Goal: Information Seeking & Learning: Learn about a topic

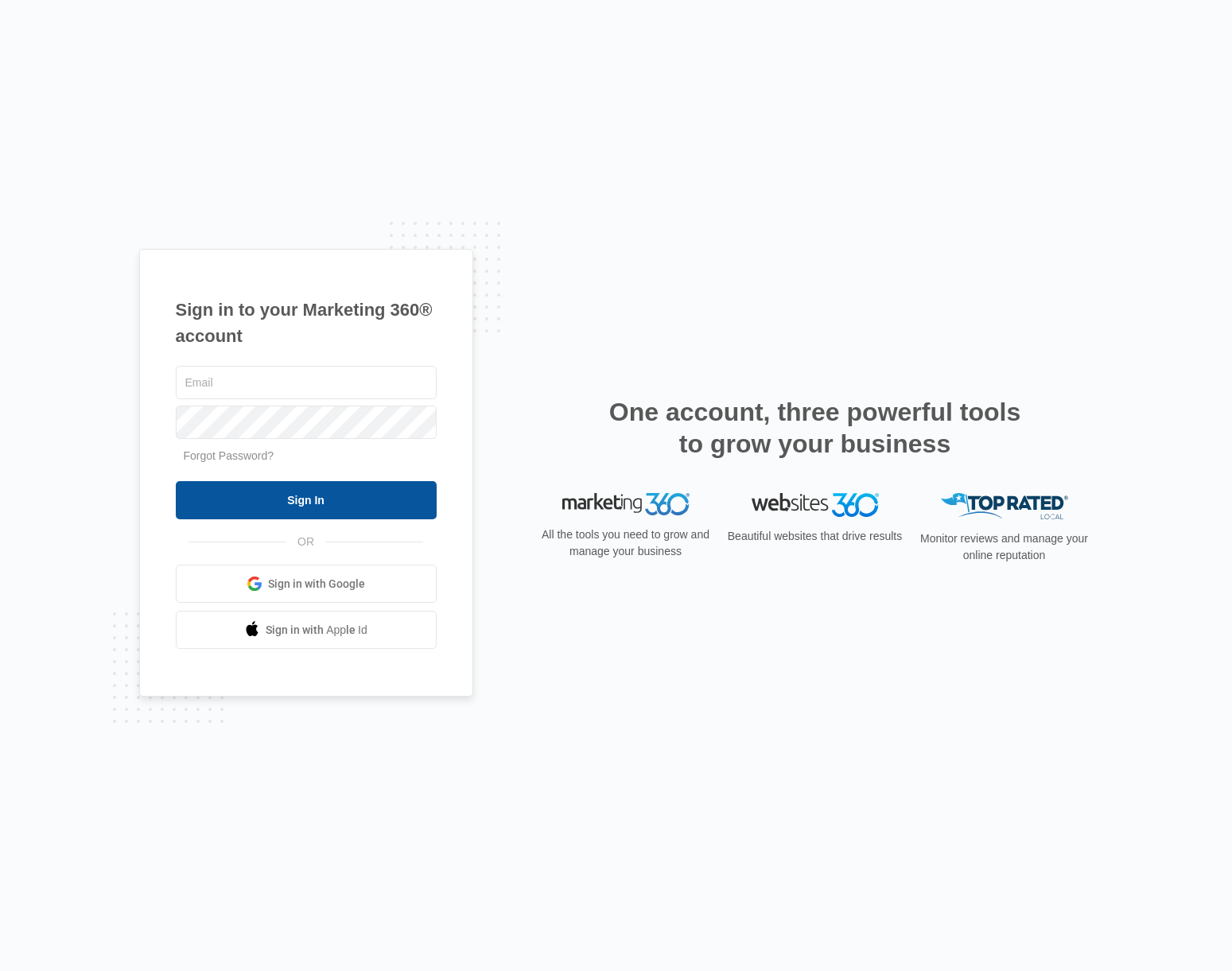
type input "[EMAIL_ADDRESS][DOMAIN_NAME]"
click at [327, 488] on input "Sign In" at bounding box center [306, 500] width 261 height 38
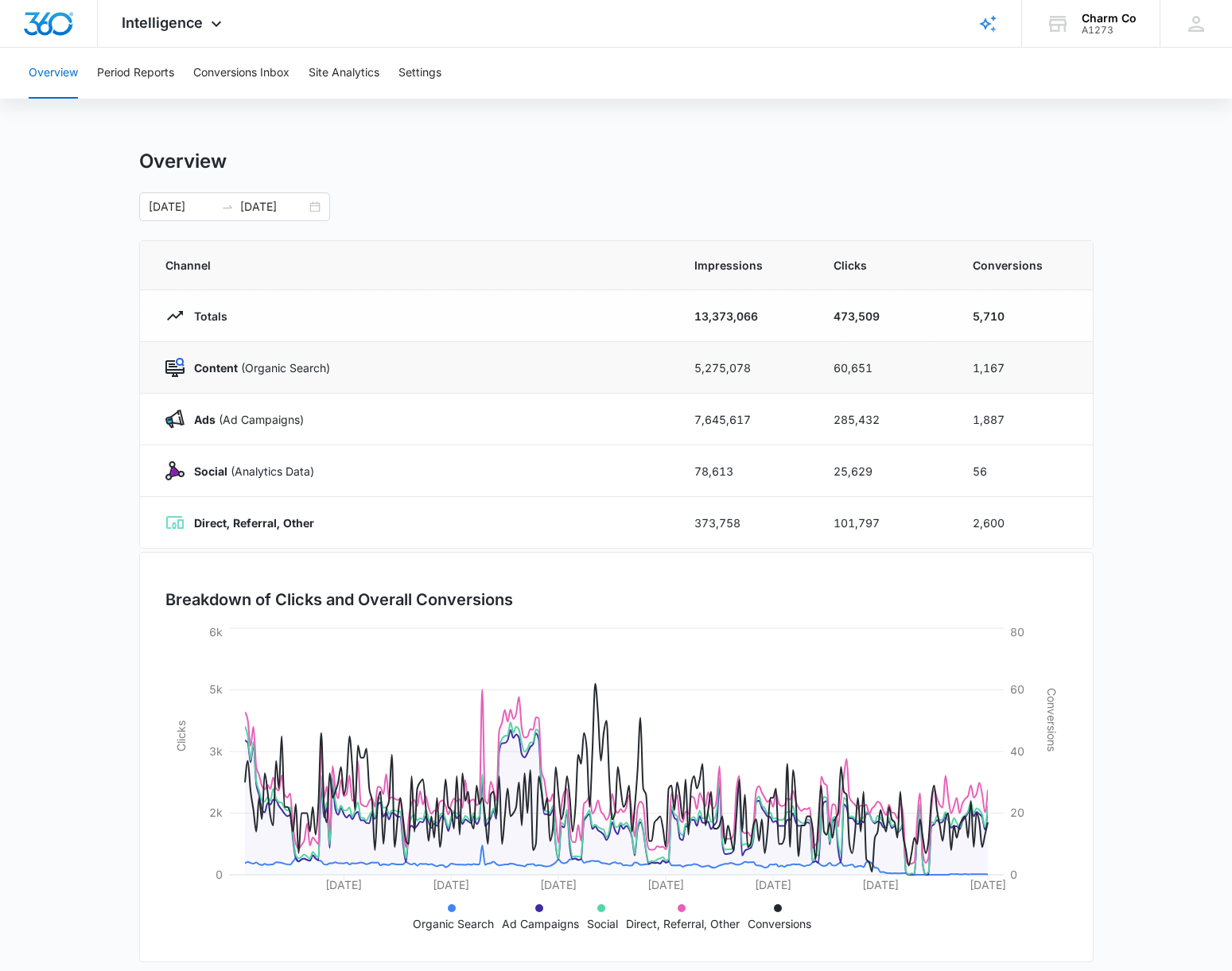
scroll to position [13, 0]
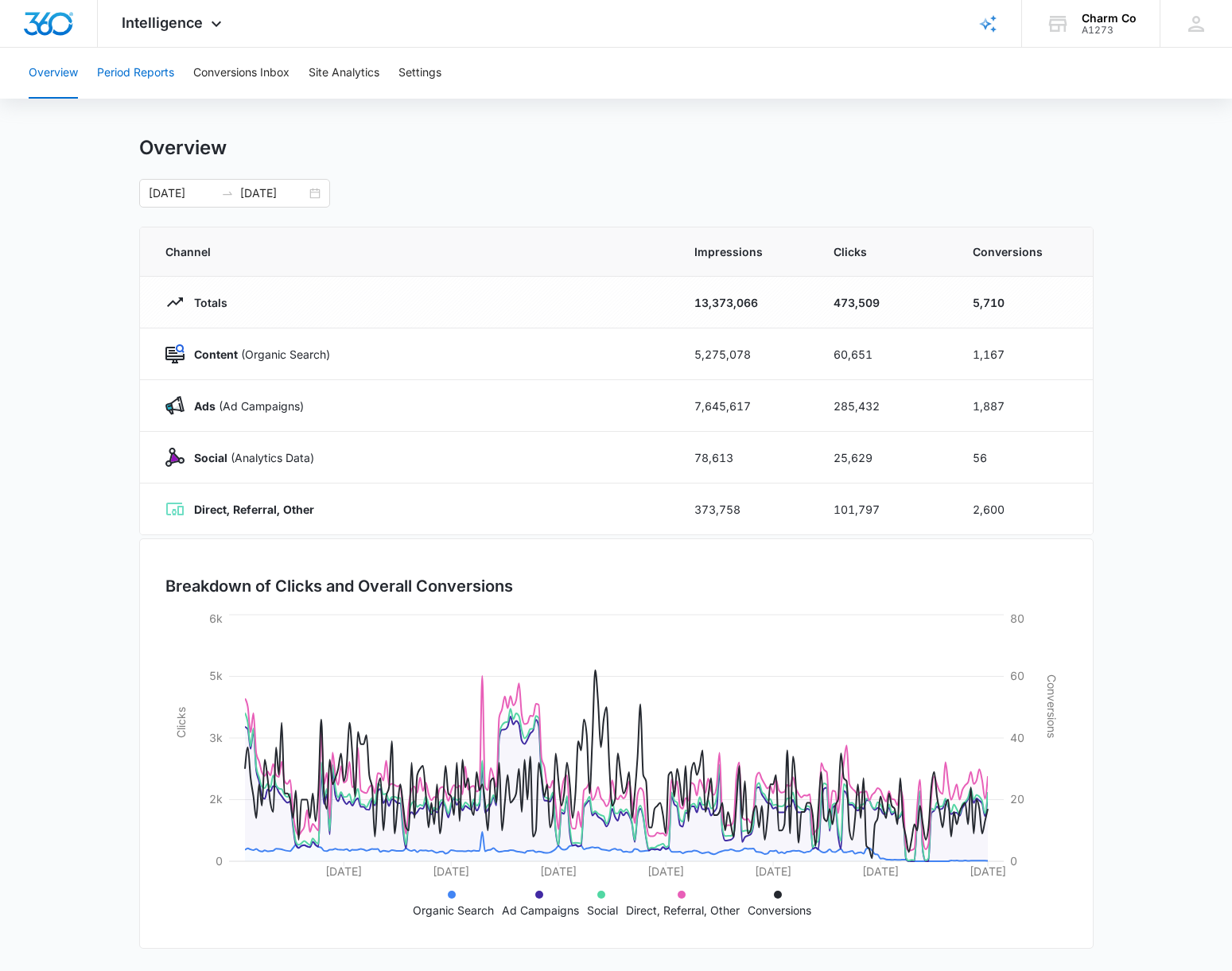
click at [132, 55] on button "Period Reports" at bounding box center [135, 73] width 77 height 51
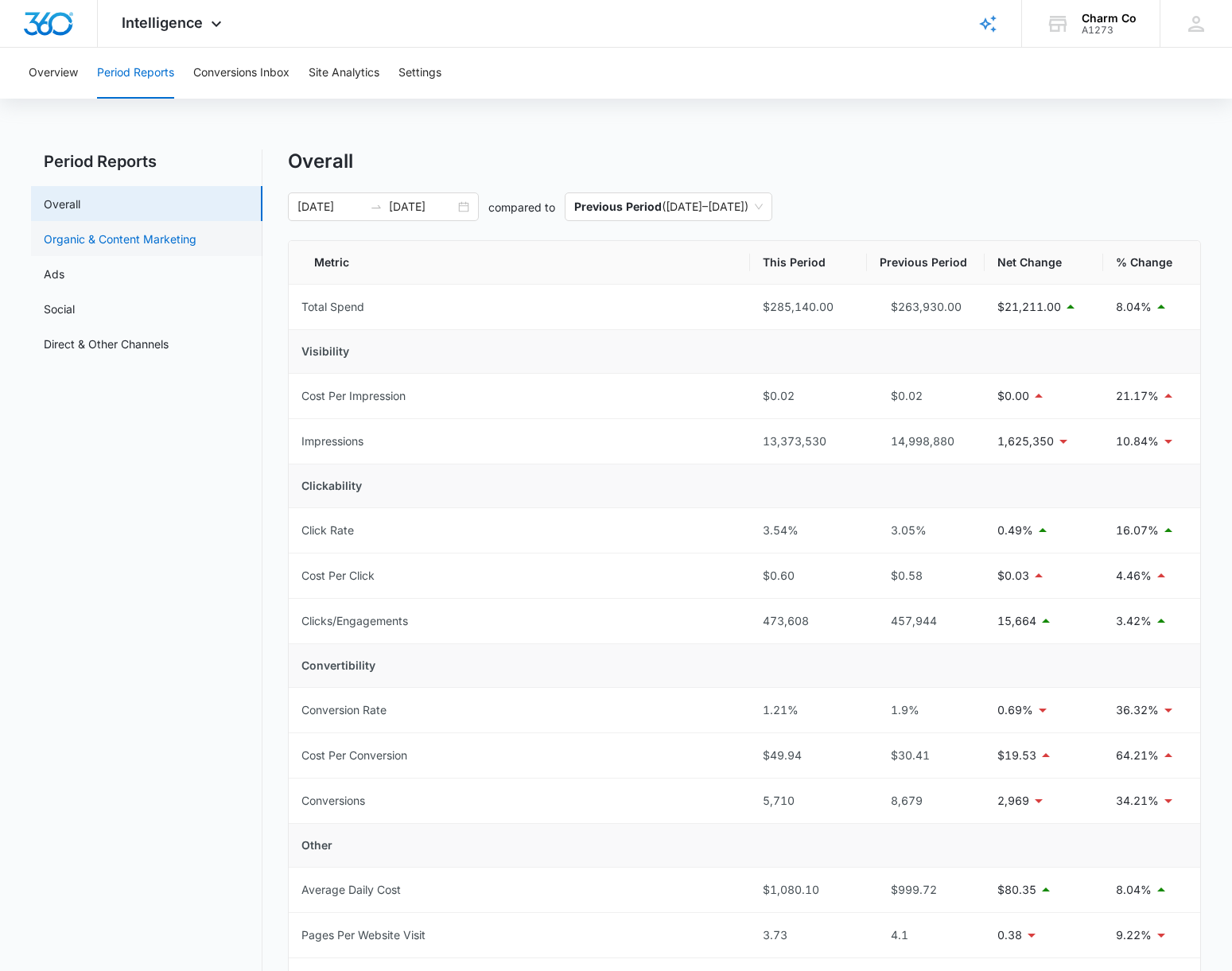
click at [150, 241] on link "Organic & Content Marketing" at bounding box center [120, 239] width 153 height 17
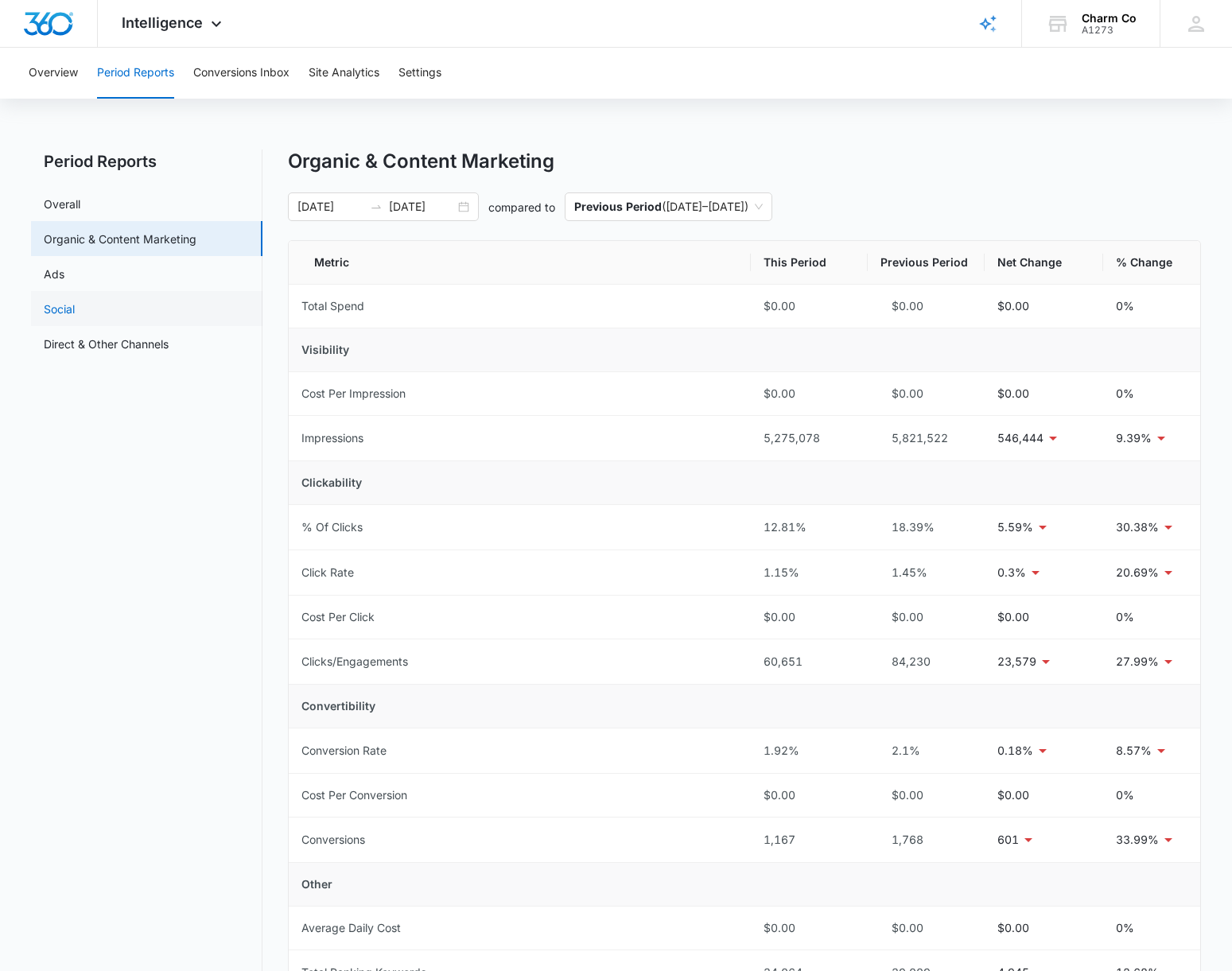
click at [75, 311] on link "Social" at bounding box center [59, 309] width 31 height 17
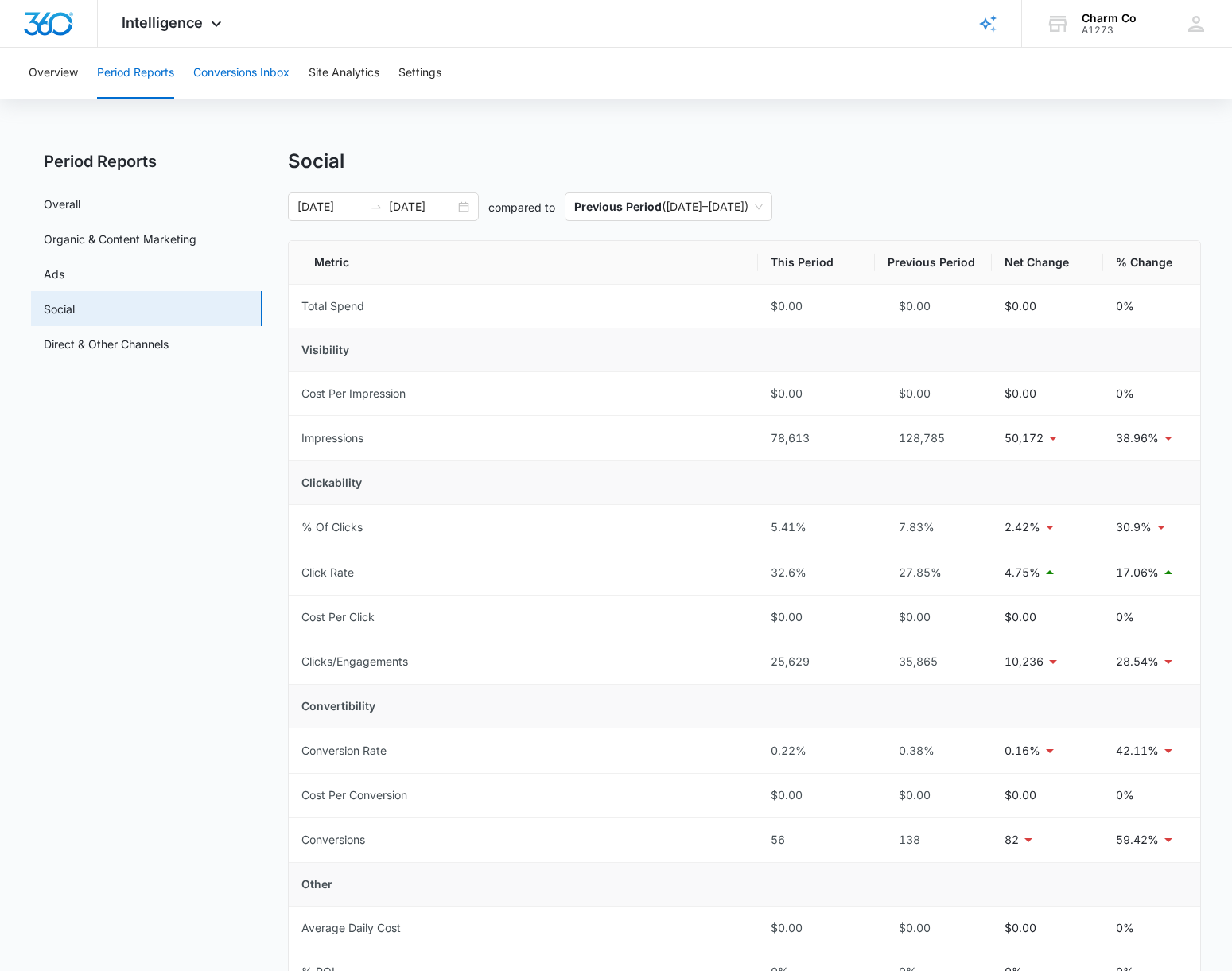
click at [243, 60] on button "Conversions Inbox" at bounding box center [241, 73] width 97 height 51
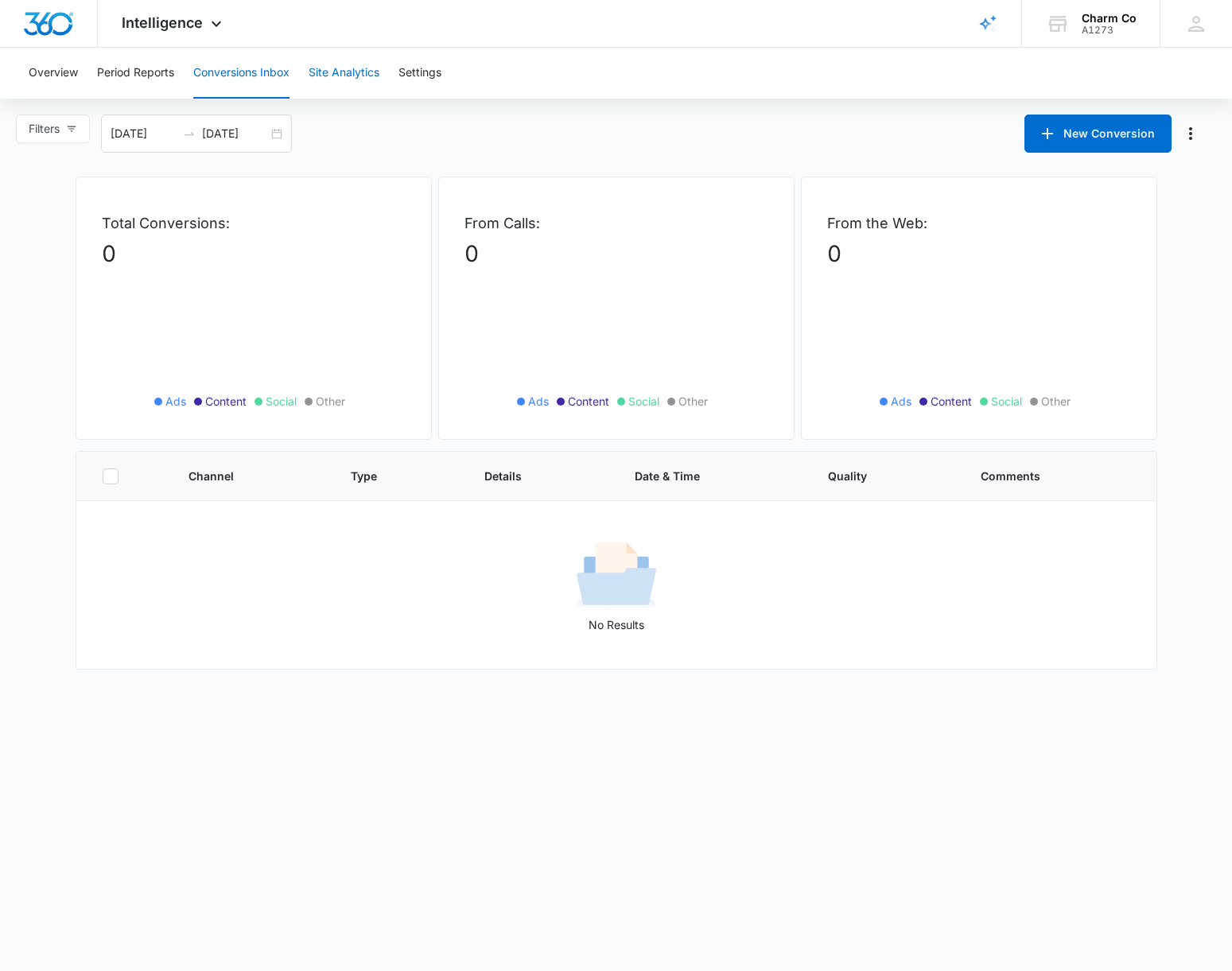
click at [331, 72] on button "Site Analytics" at bounding box center [343, 73] width 70 height 51
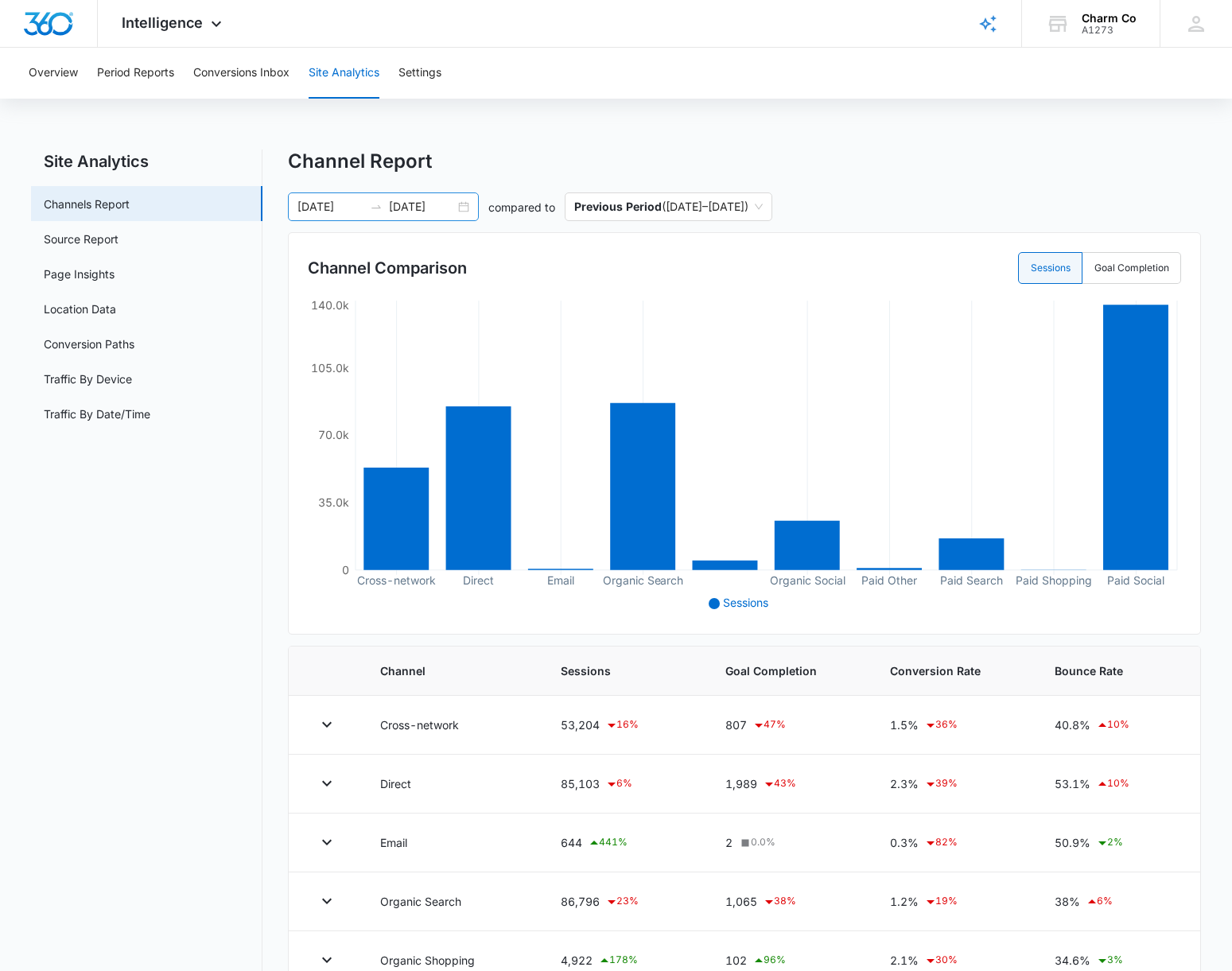
click at [368, 206] on div at bounding box center [375, 207] width 25 height 13
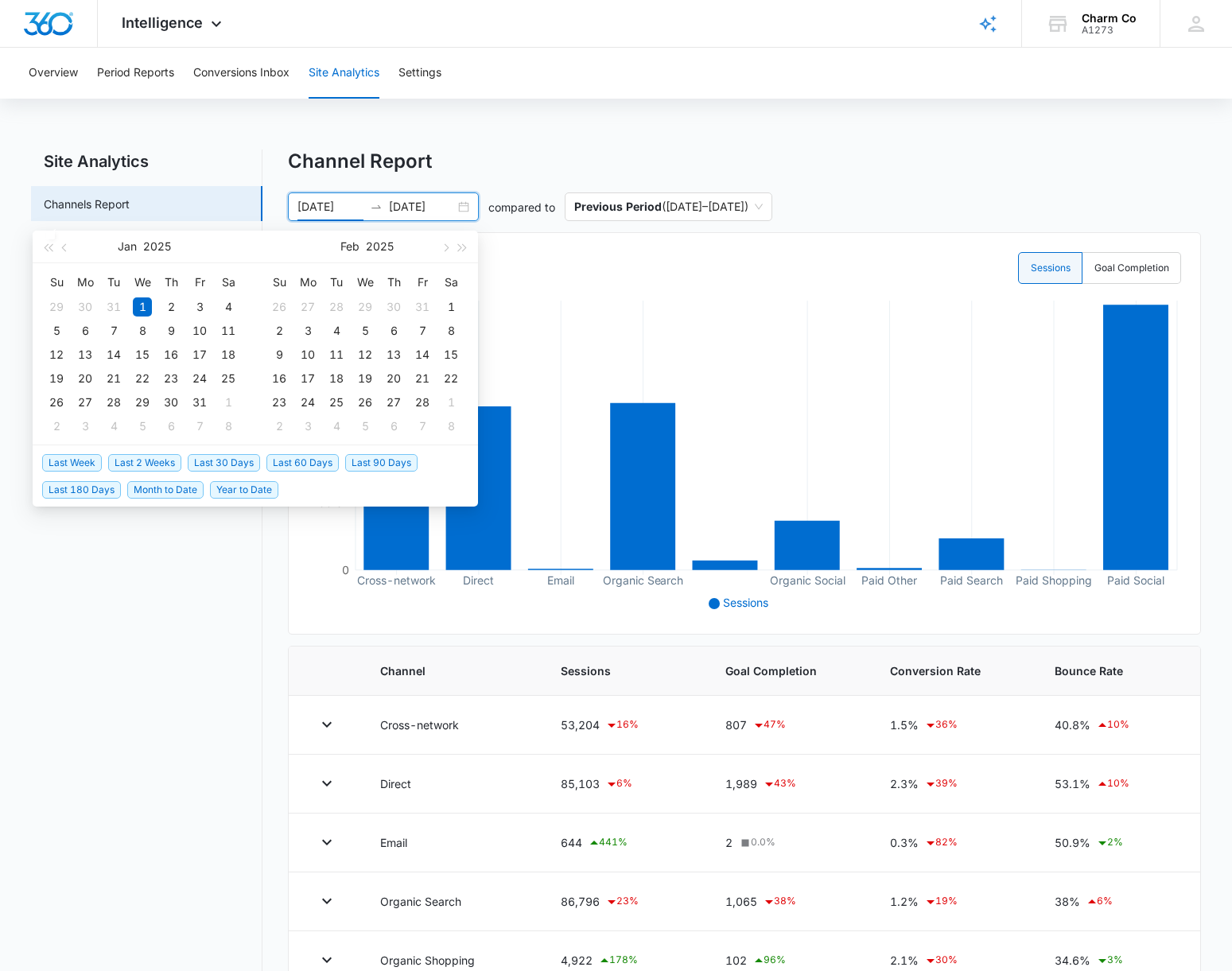
click at [223, 465] on span "Last 30 Days" at bounding box center [223, 463] width 72 height 18
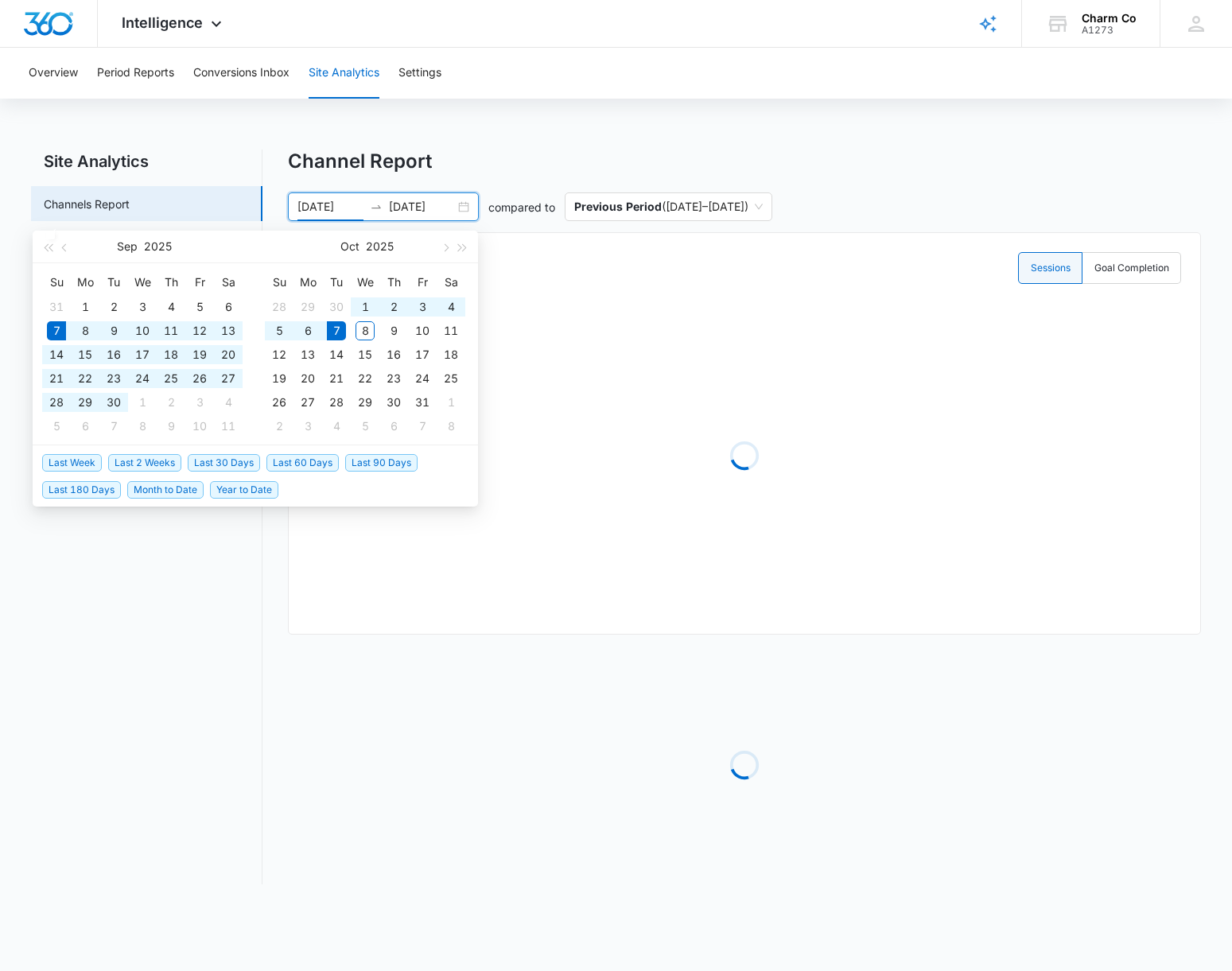
type input "[DATE]"
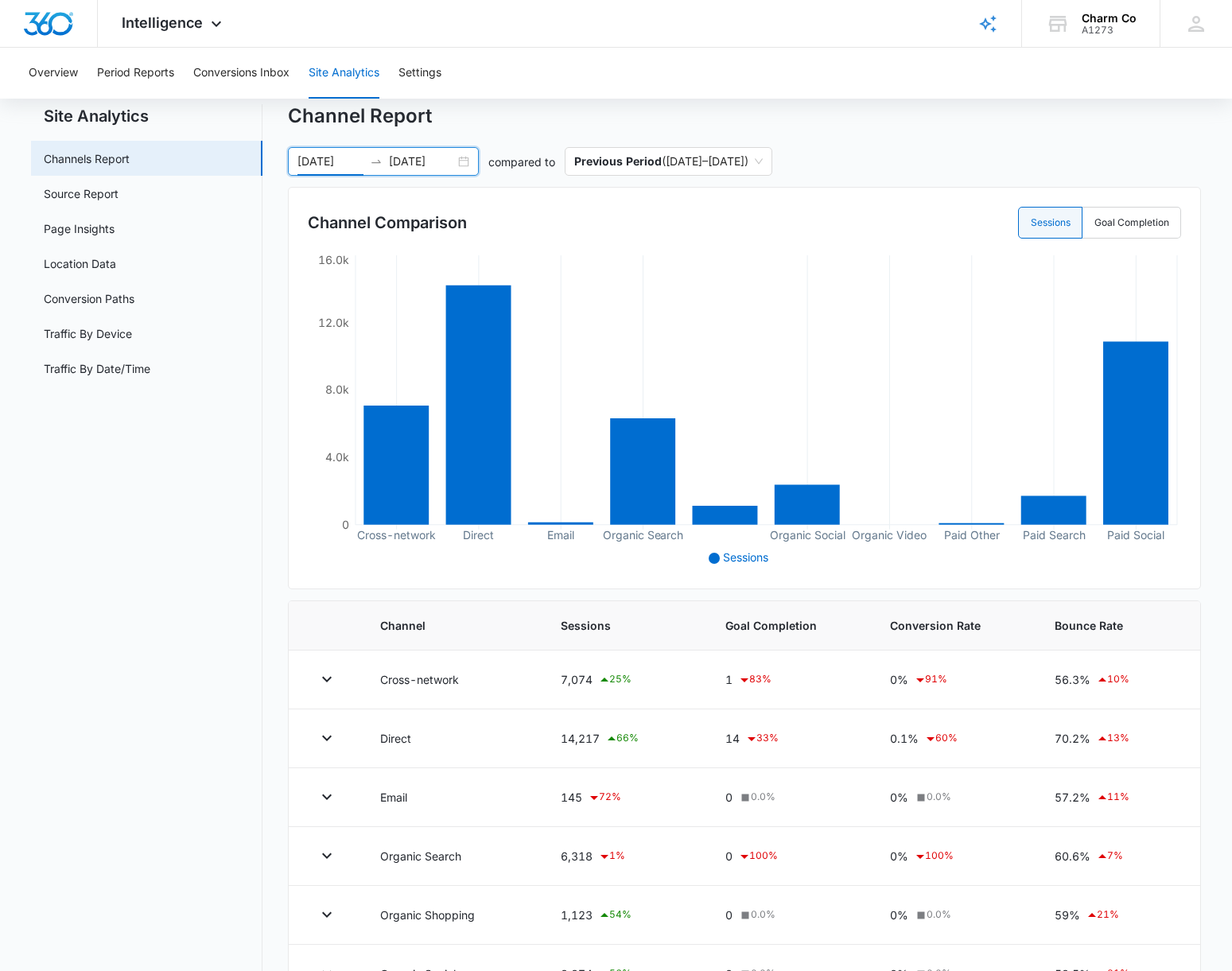
scroll to position [29, 0]
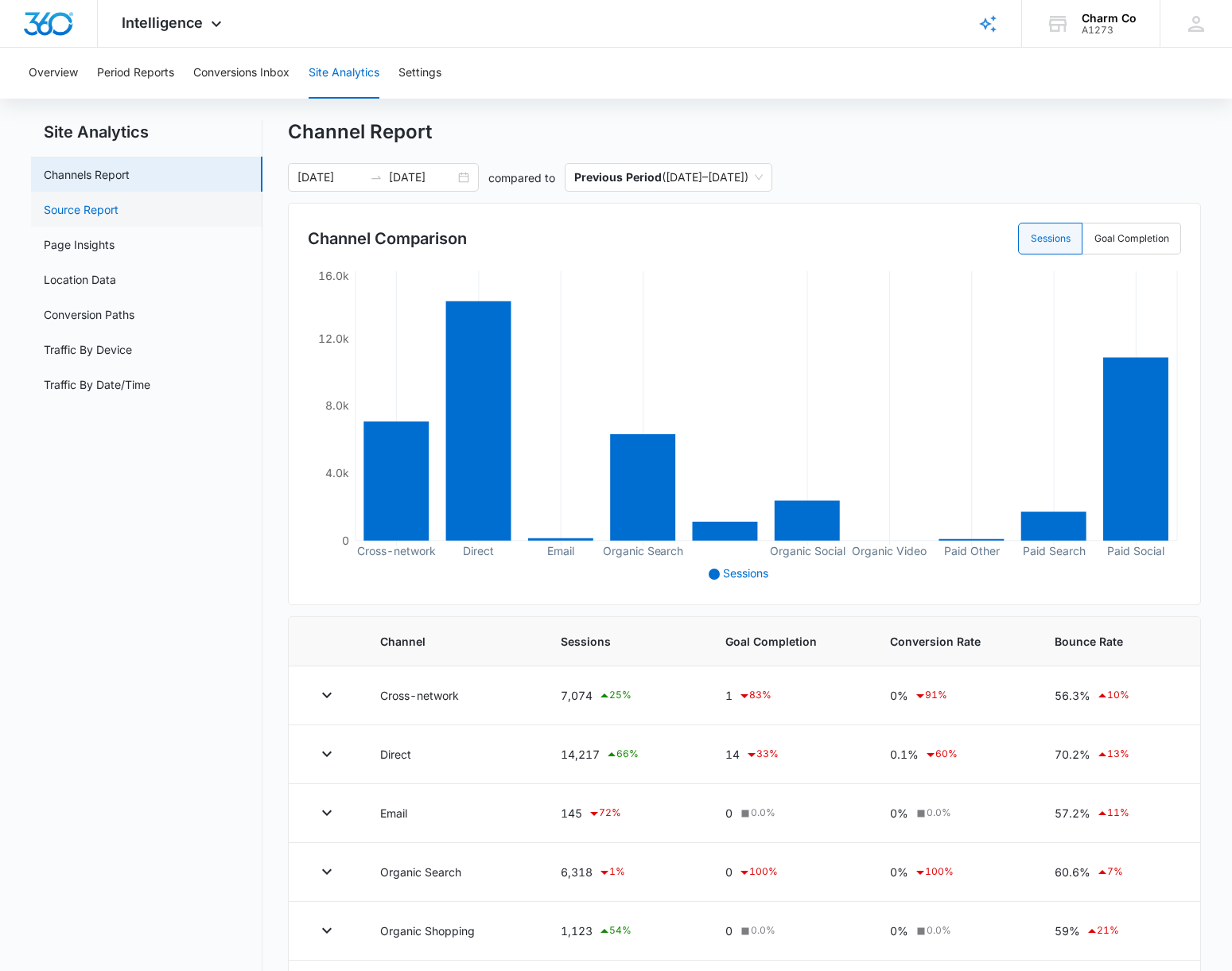
click at [118, 210] on link "Source Report" at bounding box center [82, 209] width 75 height 17
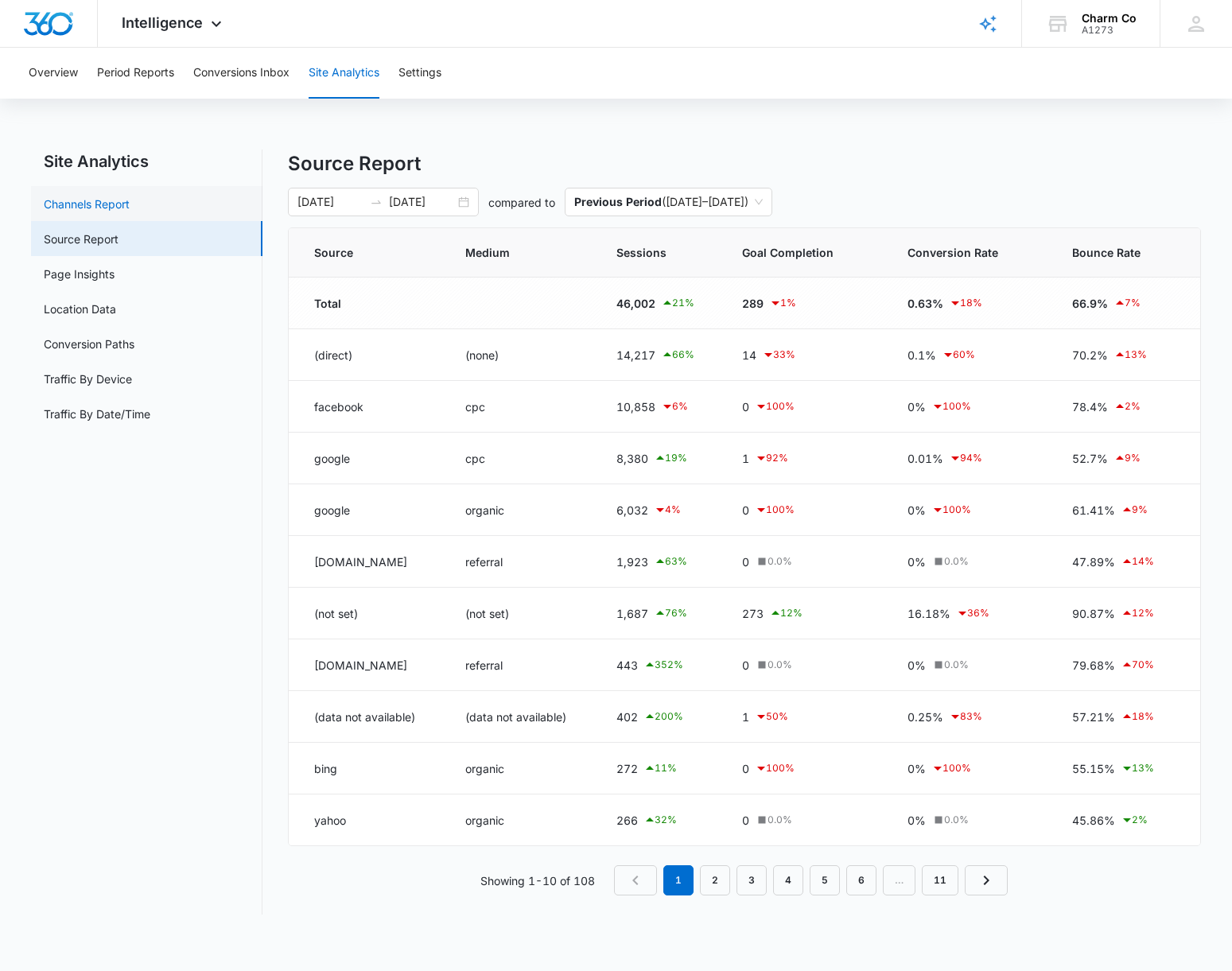
click at [129, 207] on link "Channels Report" at bounding box center [87, 205] width 86 height 17
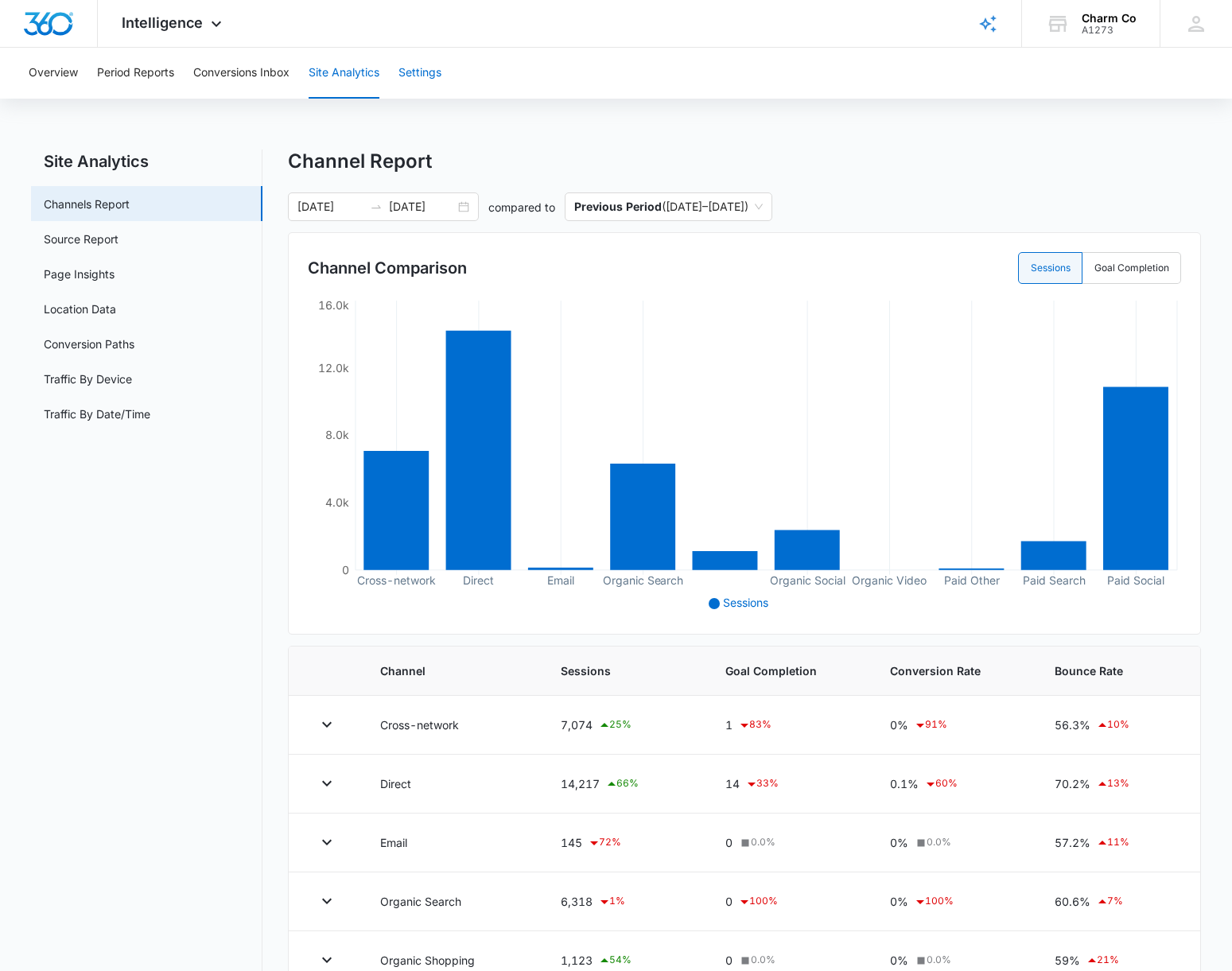
click at [408, 74] on button "Settings" at bounding box center [420, 73] width 43 height 51
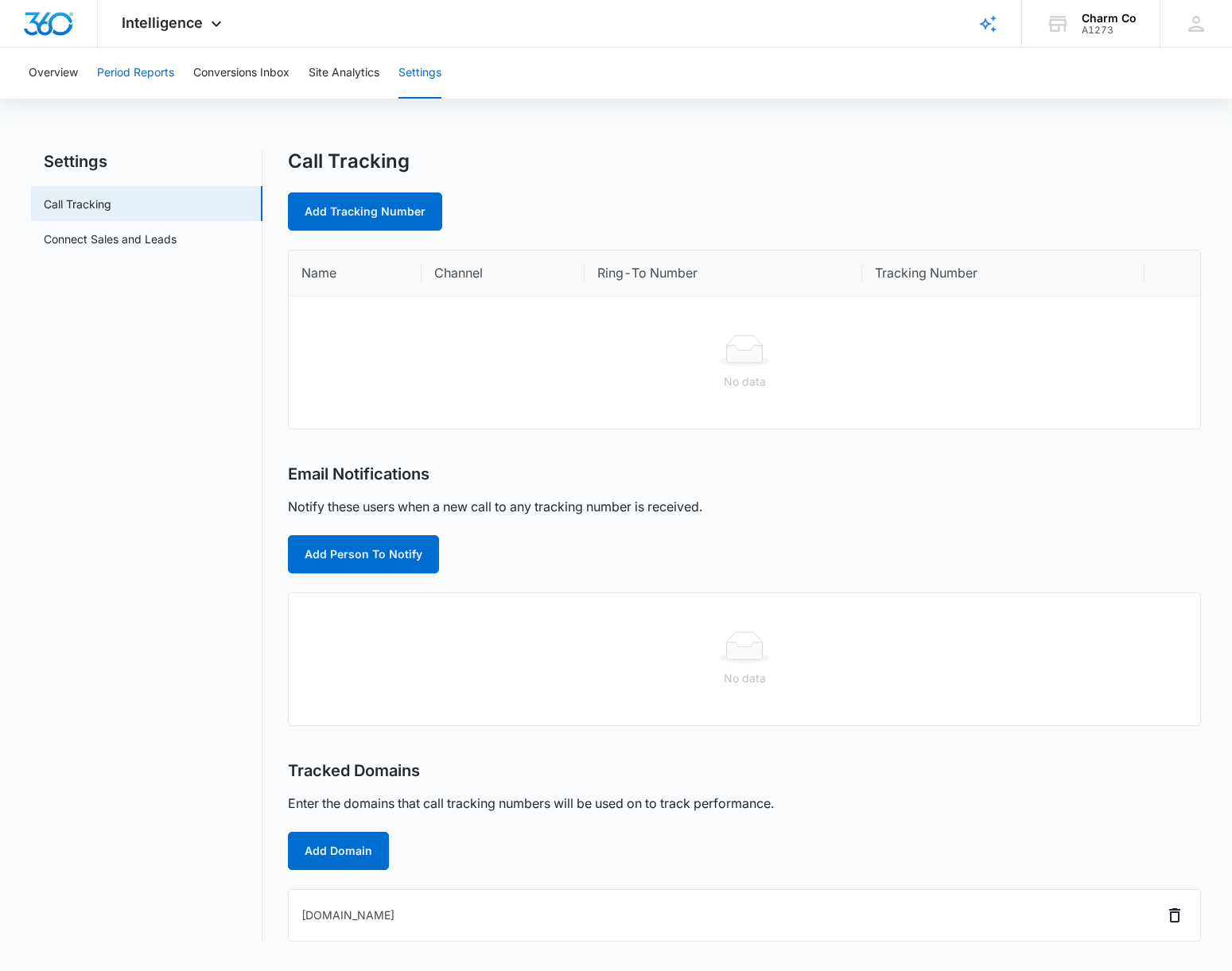
click at [166, 77] on button "Period Reports" at bounding box center [135, 73] width 77 height 51
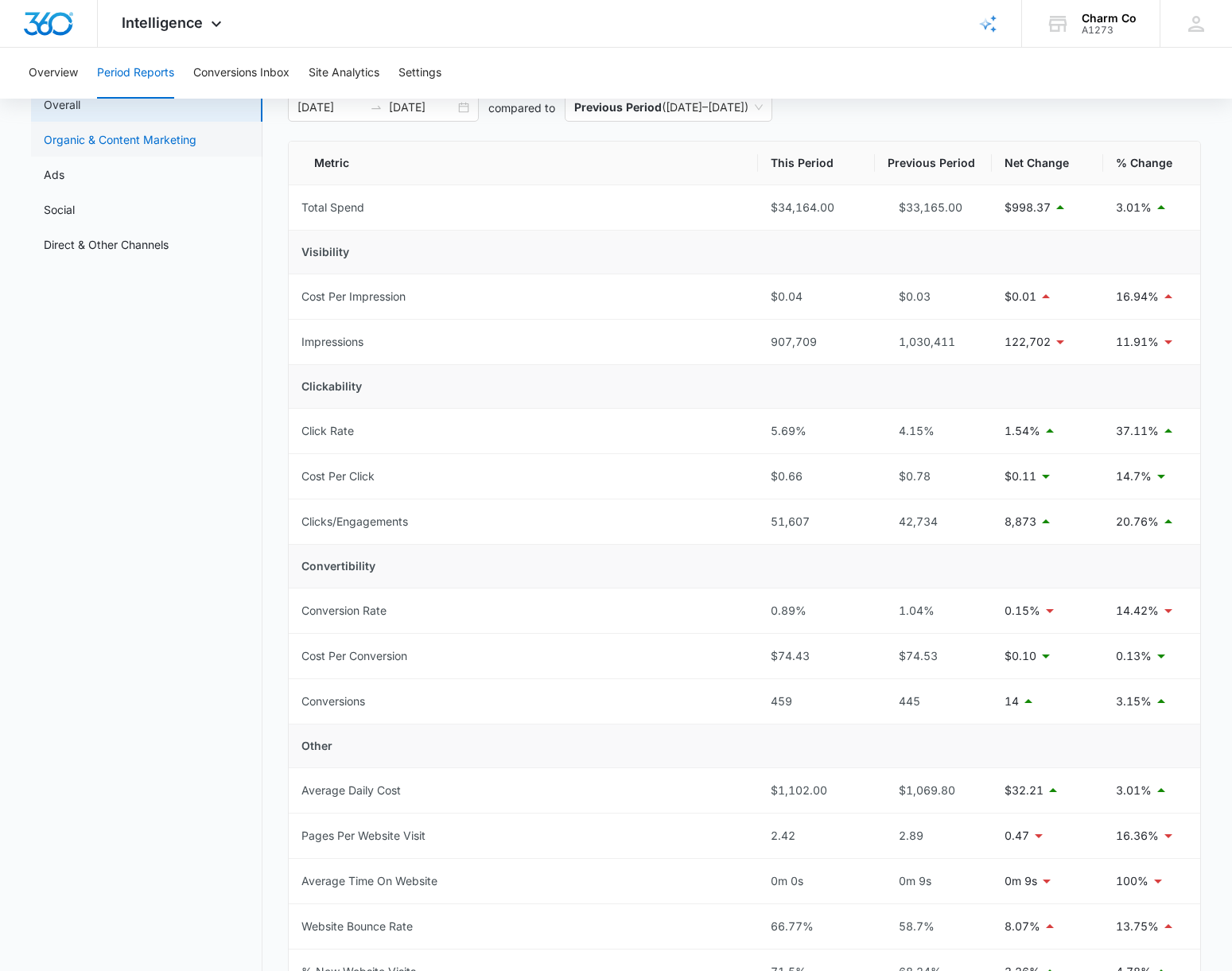
scroll to position [136, 0]
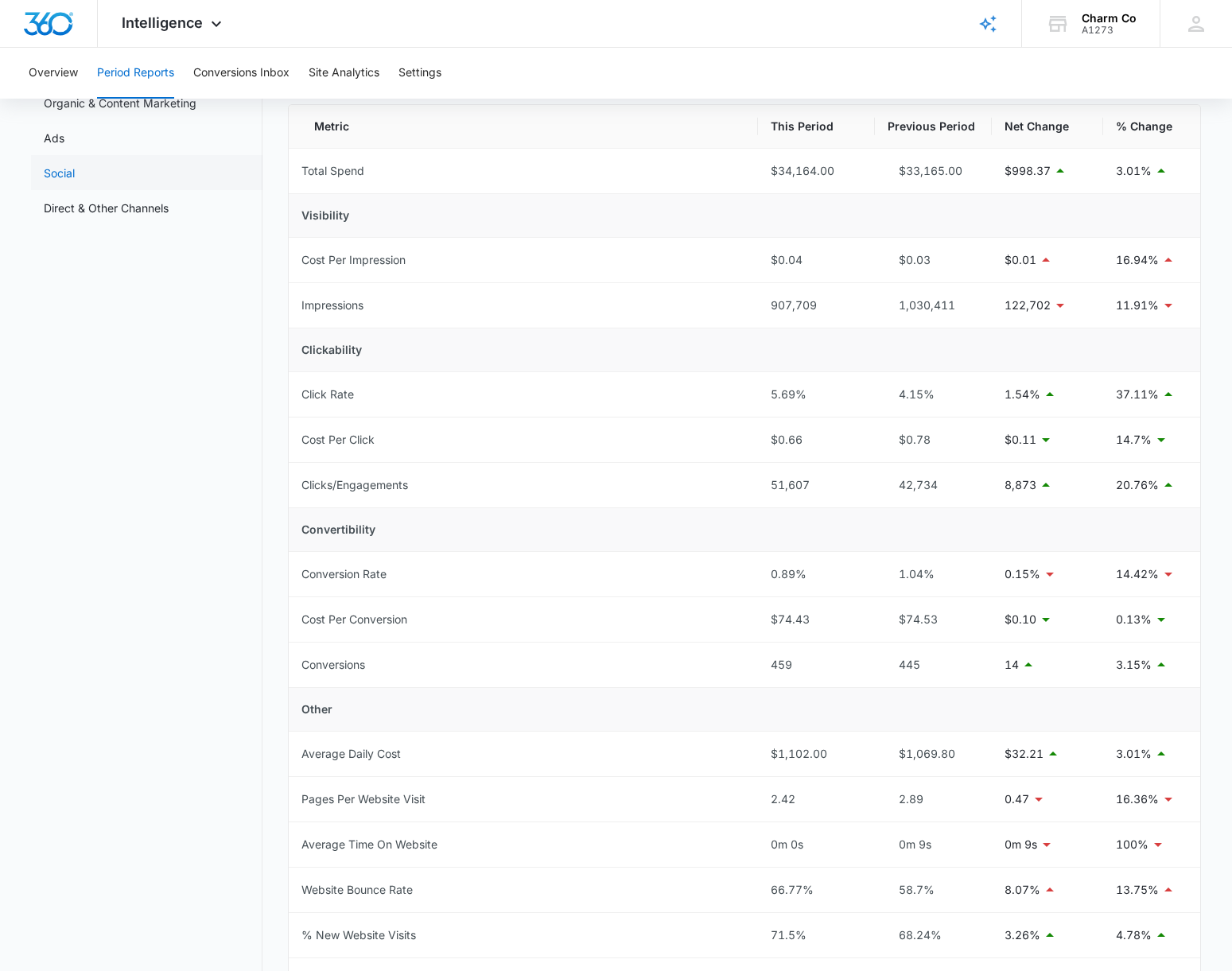
click at [75, 180] on link "Social" at bounding box center [59, 173] width 31 height 17
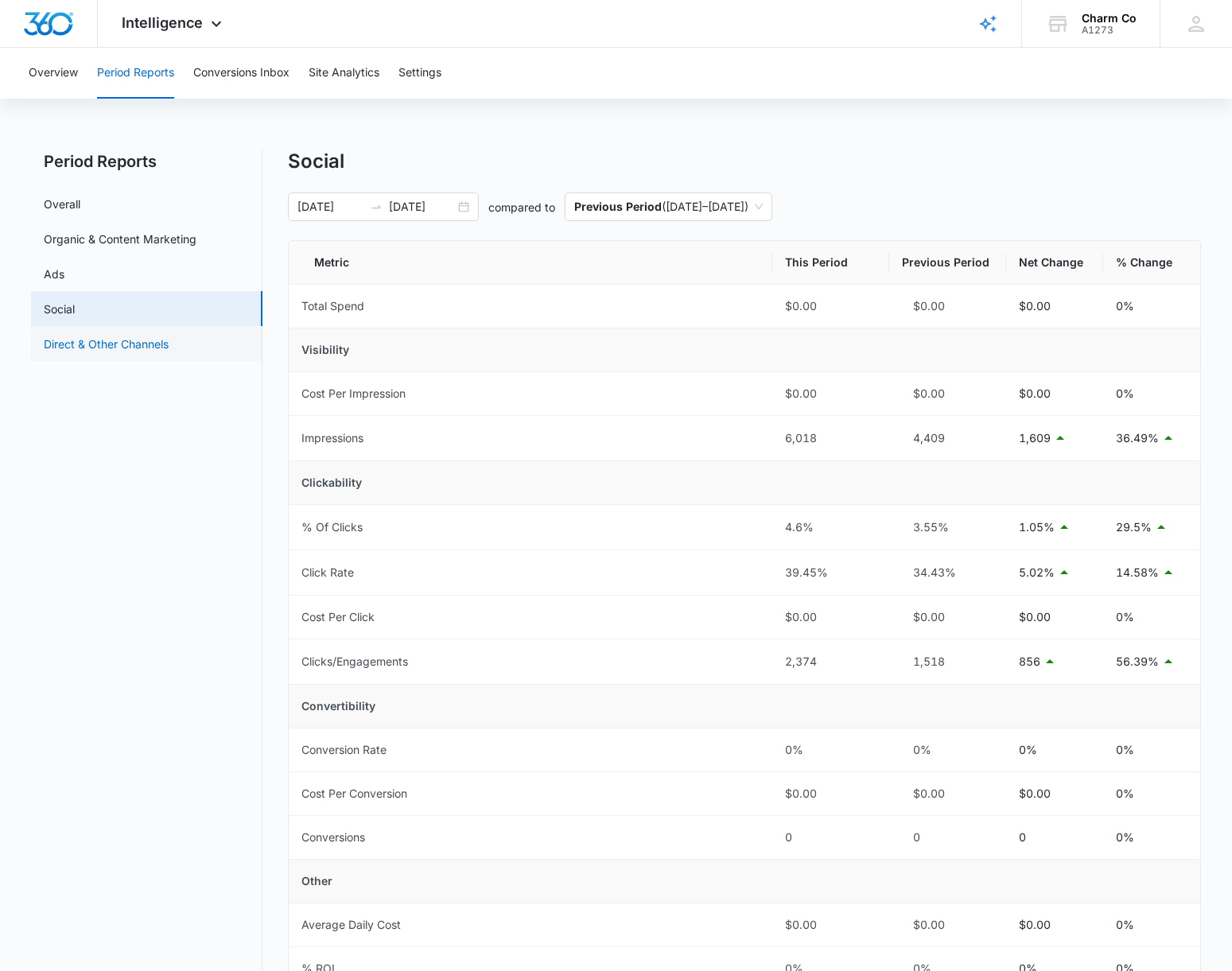
click at [128, 347] on link "Direct & Other Channels" at bounding box center [106, 344] width 125 height 17
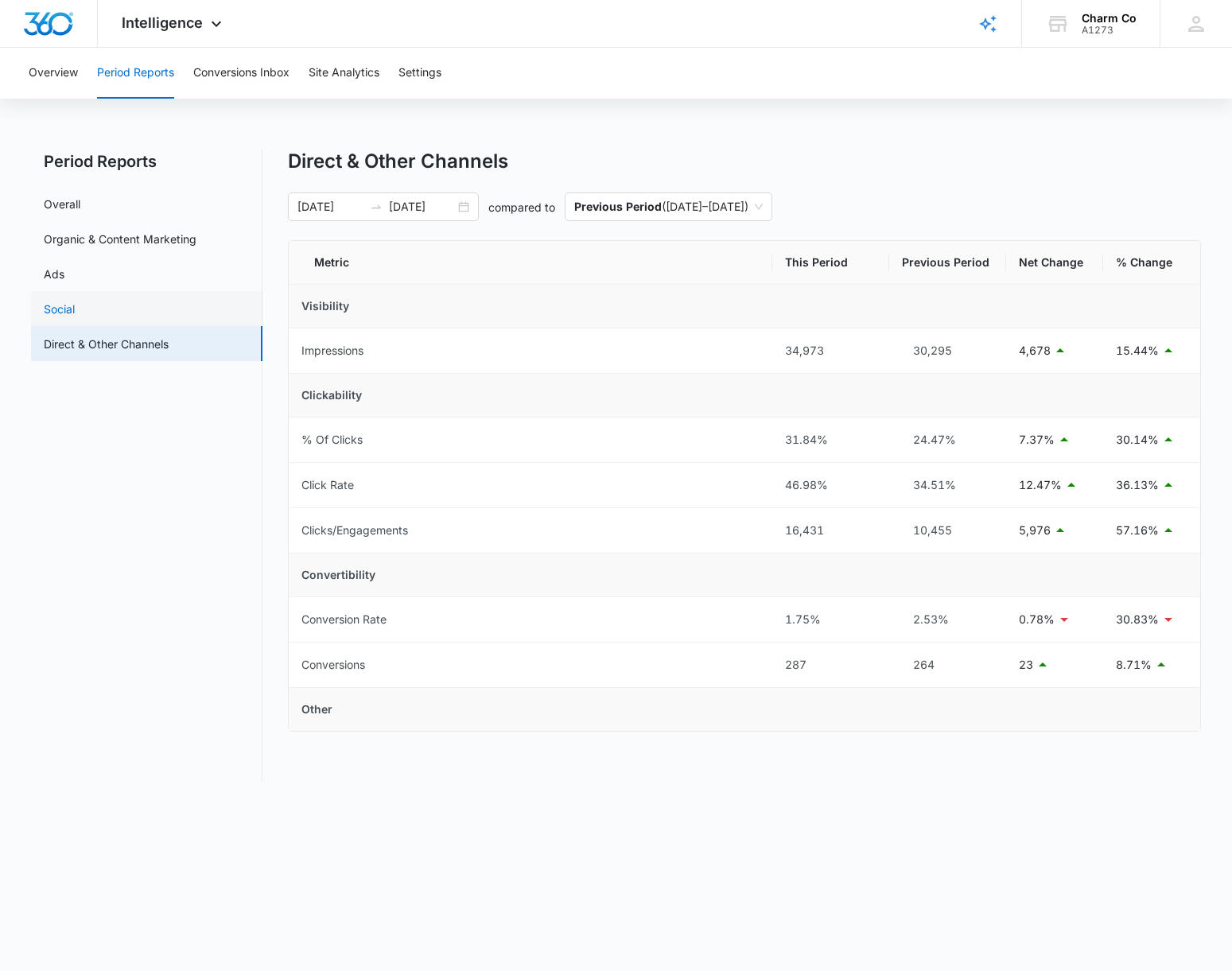
click at [75, 300] on link "Social" at bounding box center [59, 309] width 31 height 17
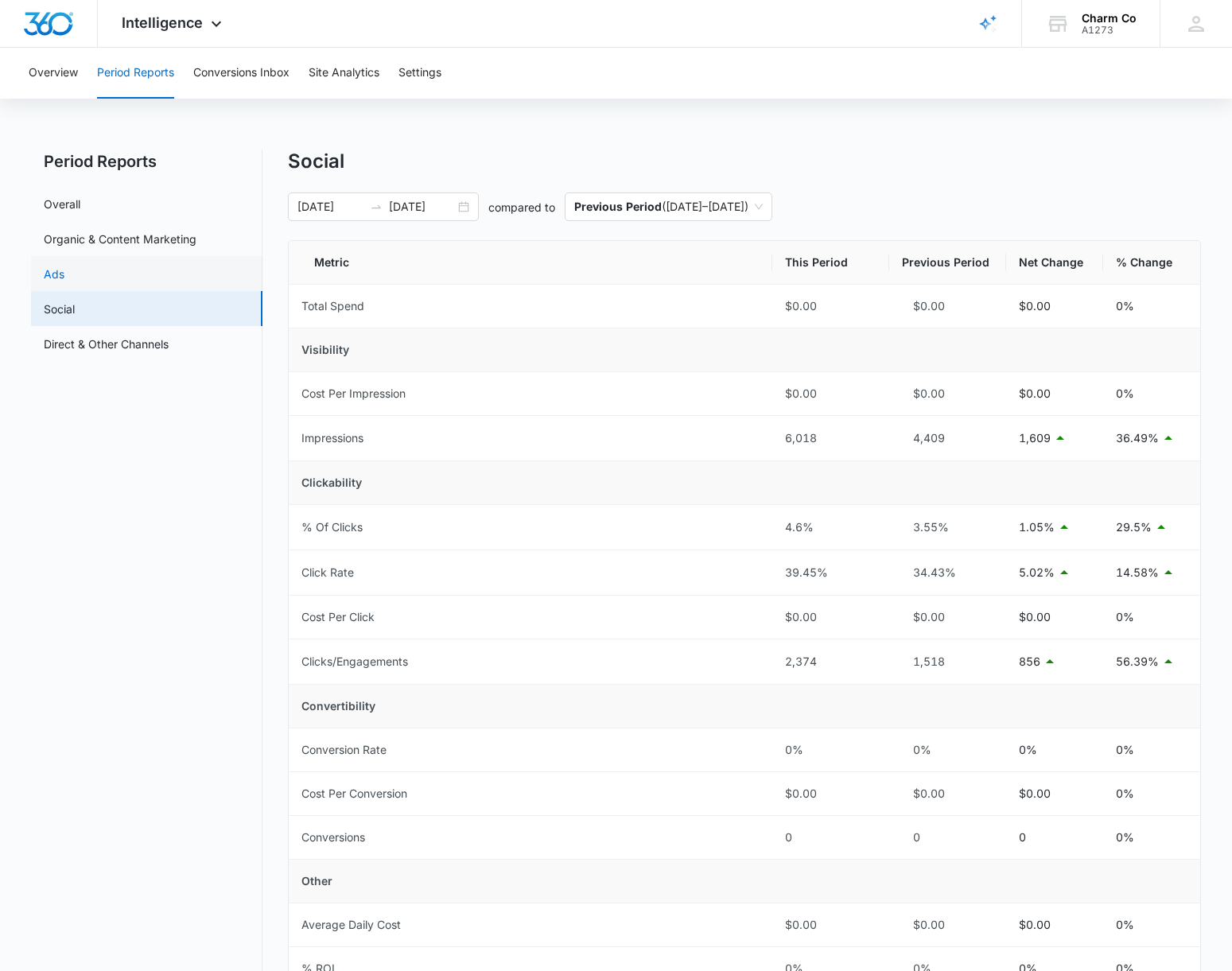
click at [65, 266] on link "Ads" at bounding box center [54, 274] width 21 height 17
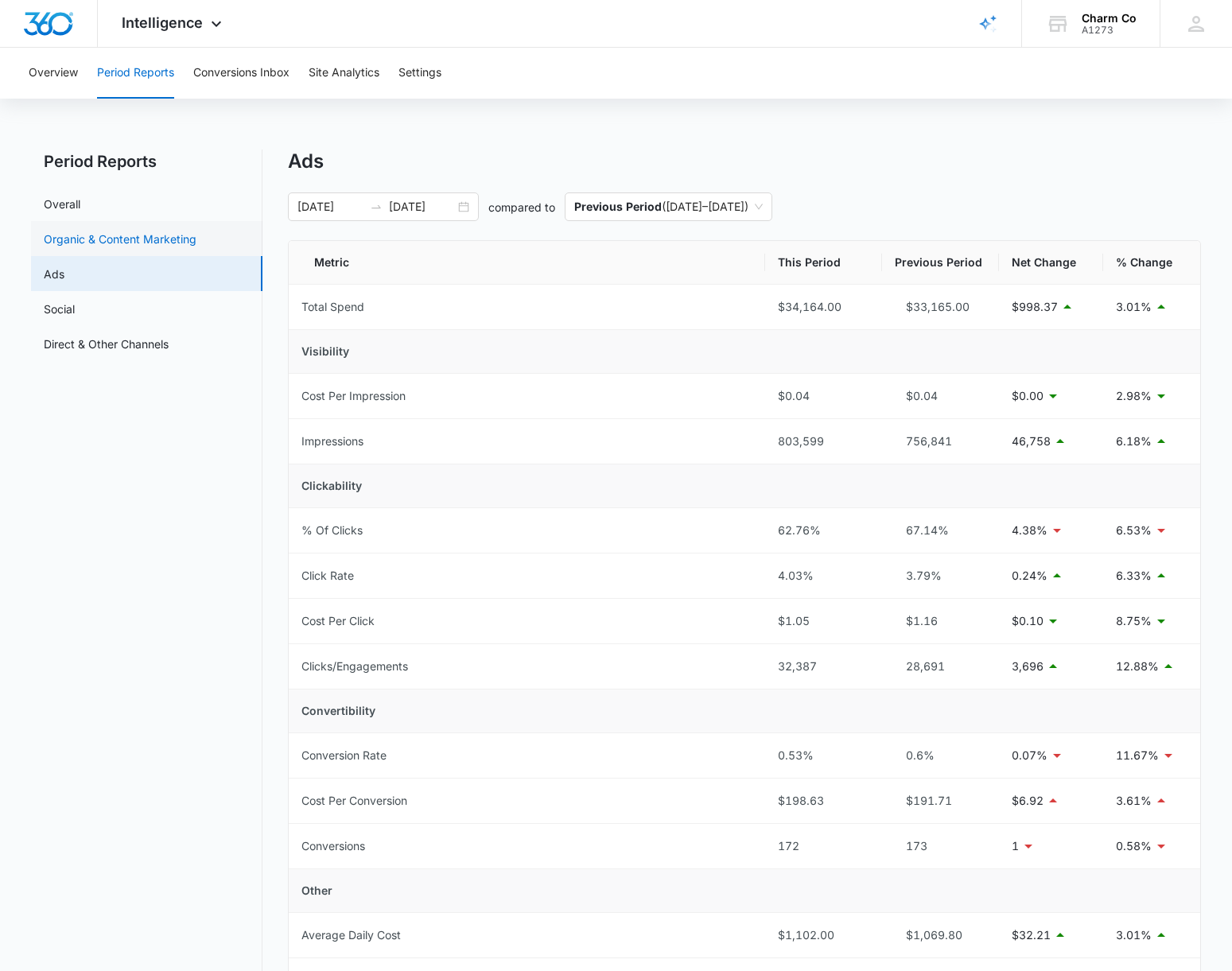
click at [196, 236] on link "Organic & Content Marketing" at bounding box center [120, 239] width 153 height 17
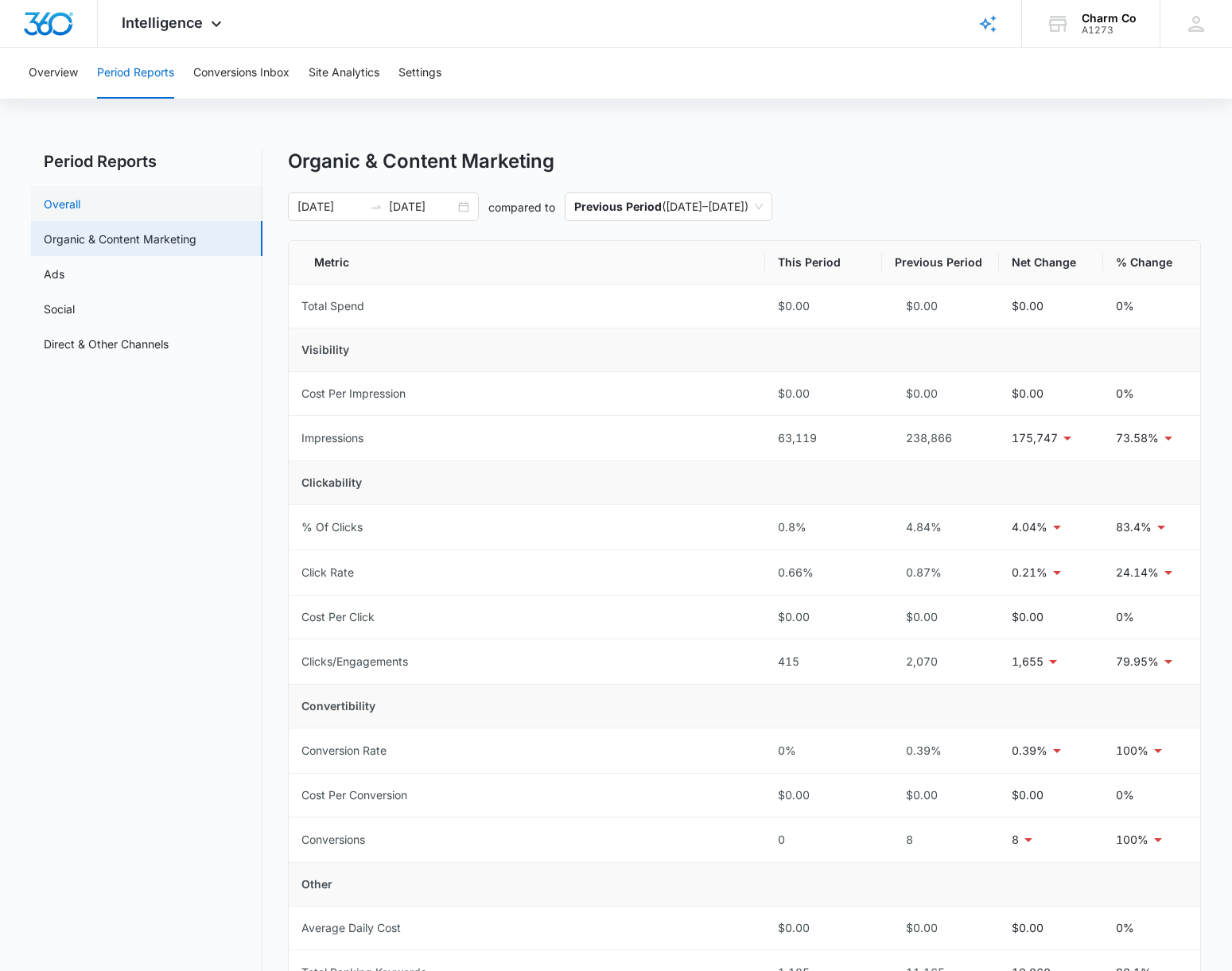
click at [81, 196] on link "Overall" at bounding box center [62, 205] width 37 height 17
